Goal: Task Accomplishment & Management: Use online tool/utility

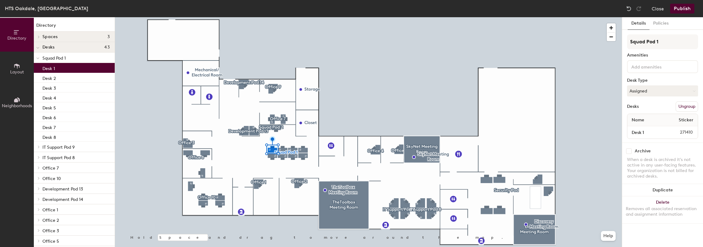
click at [375, 17] on div at bounding box center [368, 17] width 507 height 0
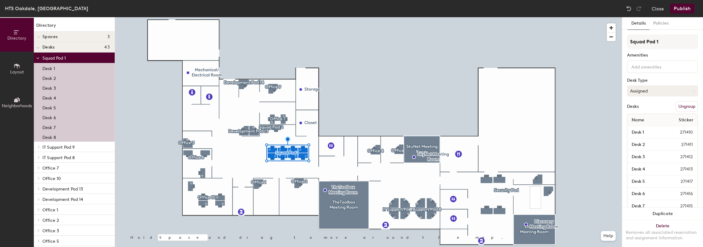
click at [687, 90] on button "Assigned" at bounding box center [662, 91] width 71 height 11
click at [693, 90] on icon at bounding box center [694, 91] width 3 height 3
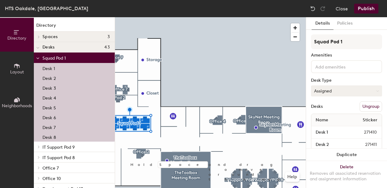
click at [376, 90] on icon at bounding box center [377, 91] width 3 height 3
click at [372, 93] on button "Assigned" at bounding box center [346, 91] width 71 height 11
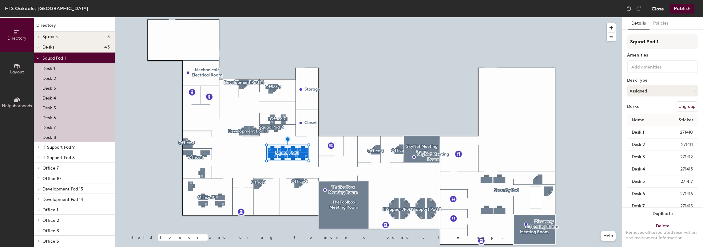
click at [659, 9] on button "Close" at bounding box center [658, 9] width 12 height 10
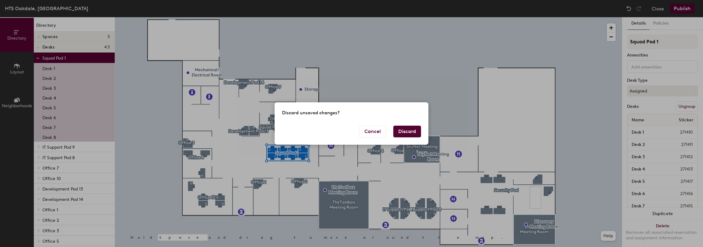
click at [410, 132] on button "Discard" at bounding box center [408, 132] width 28 height 12
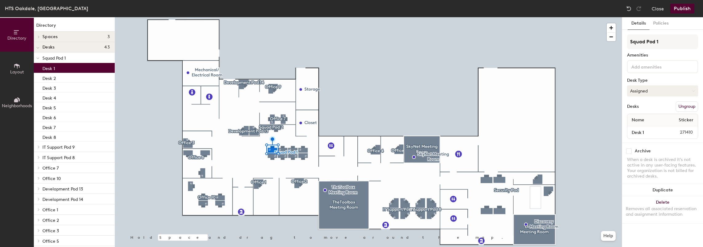
click at [684, 90] on button "Assigned" at bounding box center [662, 91] width 71 height 11
click at [645, 112] on div "Assigned" at bounding box center [659, 110] width 62 height 9
drag, startPoint x: 25, startPoint y: 1, endPoint x: 660, endPoint y: 9, distance: 635.5
click at [660, 9] on button "Close" at bounding box center [658, 9] width 12 height 10
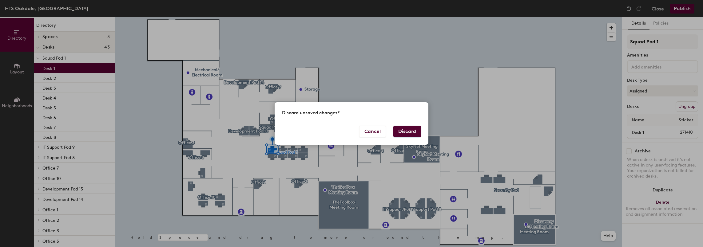
click at [408, 135] on button "Discard" at bounding box center [408, 132] width 28 height 12
